Goal: Task Accomplishment & Management: Use online tool/utility

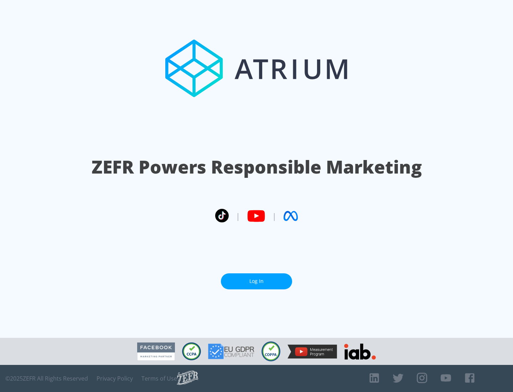
click at [256, 281] on link "Log In" at bounding box center [256, 281] width 71 height 16
